Goal: Check status: Check status

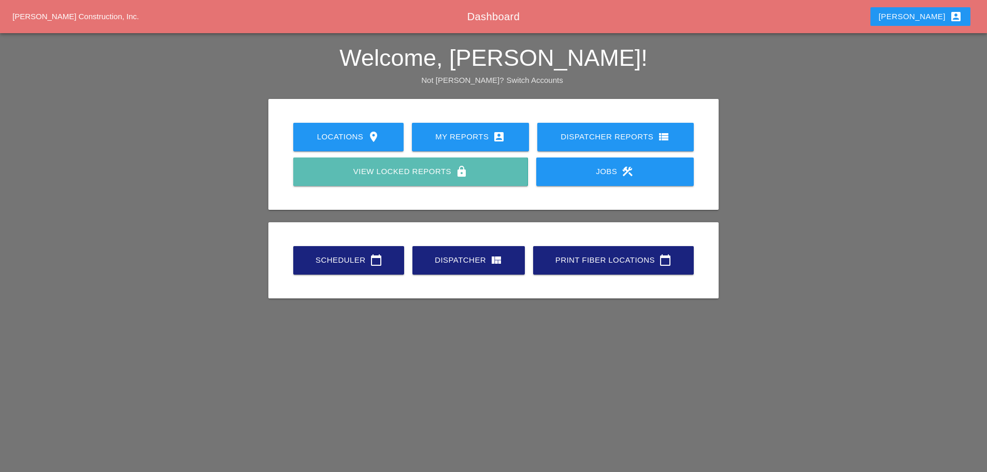
click at [435, 171] on div "View Locked Reports lock" at bounding box center [410, 171] width 201 height 12
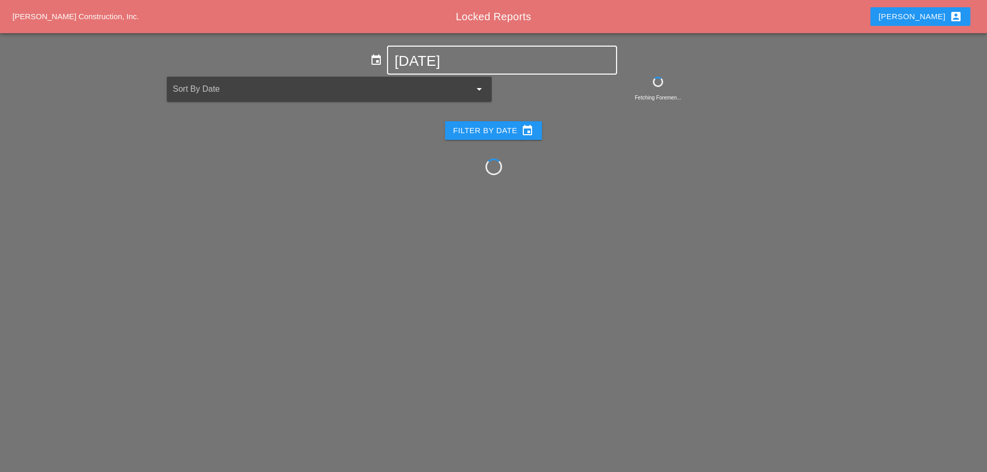
click at [484, 62] on input "[DATE]" at bounding box center [501, 61] width 215 height 17
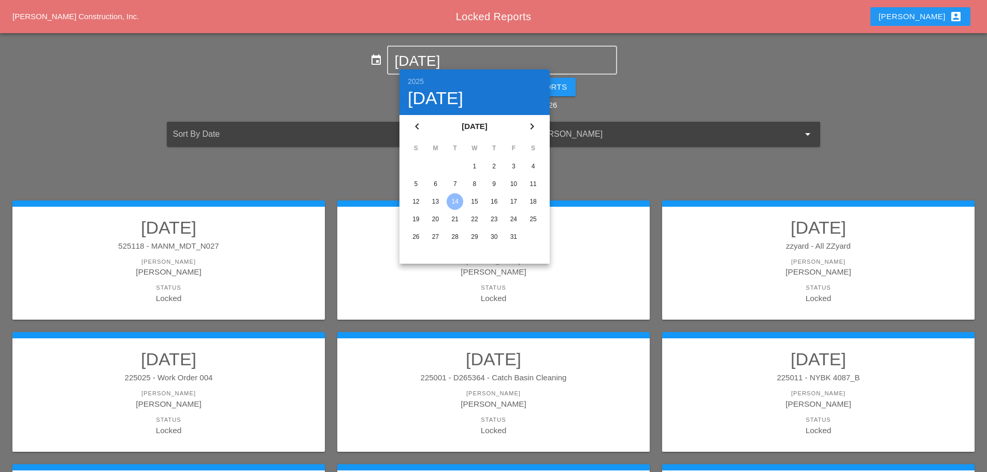
click at [416, 128] on icon "chevron_left" at bounding box center [417, 126] width 12 height 12
click at [450, 203] on div "16" at bounding box center [455, 201] width 17 height 17
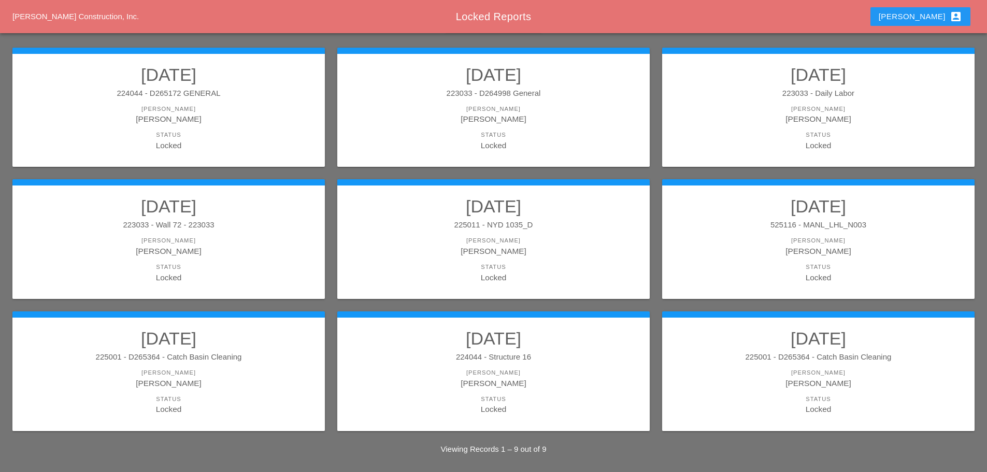
scroll to position [132, 0]
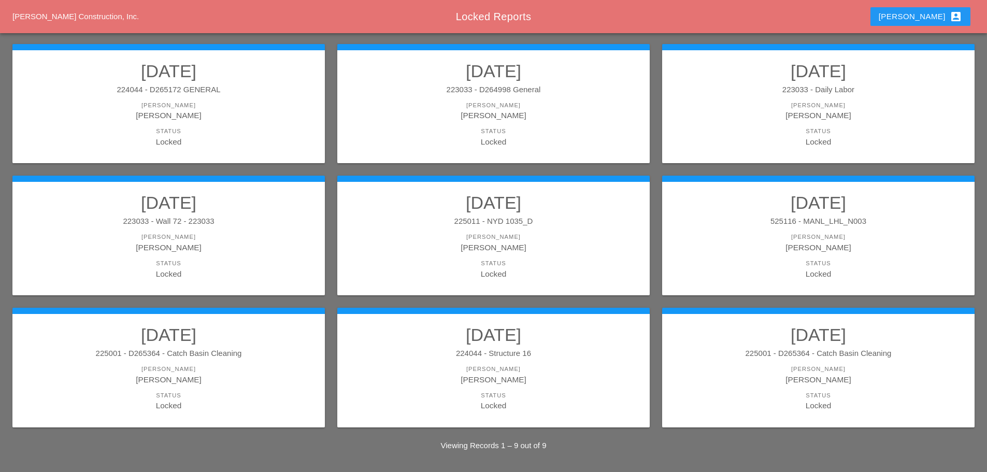
click at [824, 242] on div "[PERSON_NAME]" at bounding box center [818, 247] width 292 height 12
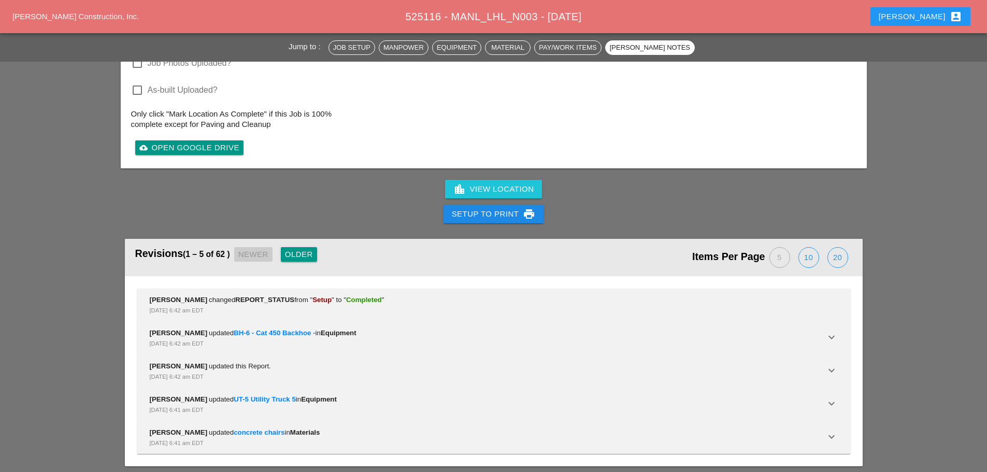
scroll to position [1955, 0]
